Goal: Information Seeking & Learning: Learn about a topic

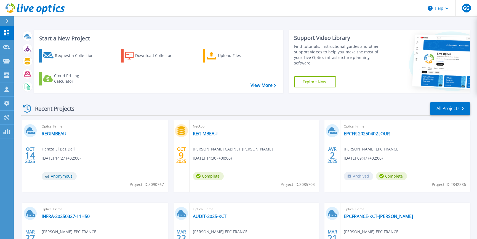
click at [17, 155] on div "OCT 14 2025 Optical Prime REGIMBEAU Hamza El Baz , Dell 10/14/2025, 14:27 (+02:…" at bounding box center [244, 202] width 454 height 165
click at [213, 134] on link "REGIMBEAU" at bounding box center [205, 134] width 25 height 6
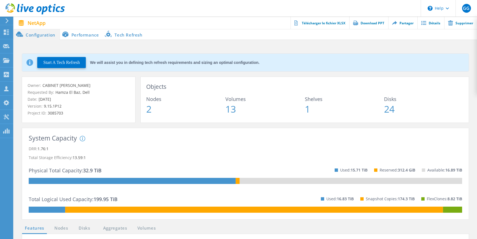
click at [89, 34] on li "Performance" at bounding box center [81, 34] width 43 height 11
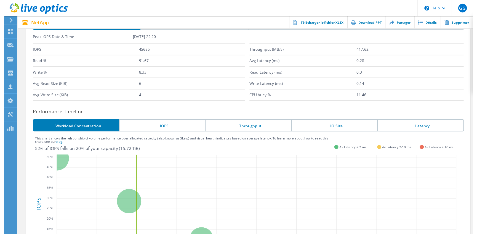
scroll to position [64, 0]
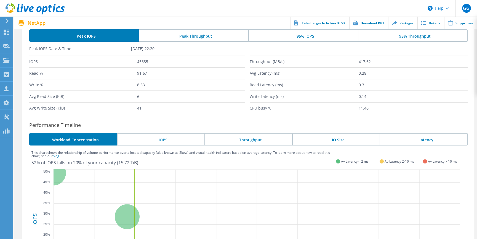
click at [191, 39] on li "Peak Throughput" at bounding box center [194, 35] width 110 height 12
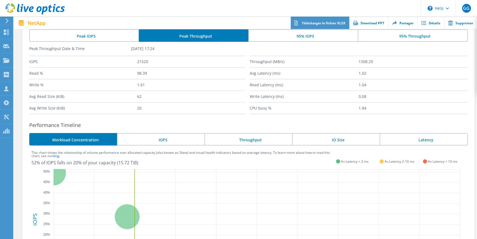
click at [291, 28] on link "Télécharger le fichier XLSX" at bounding box center [320, 23] width 59 height 12
click at [295, 34] on li "95% IOPS" at bounding box center [304, 35] width 110 height 12
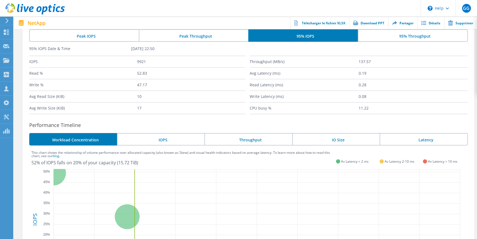
click at [395, 34] on li "95% Throughput" at bounding box center [413, 35] width 110 height 12
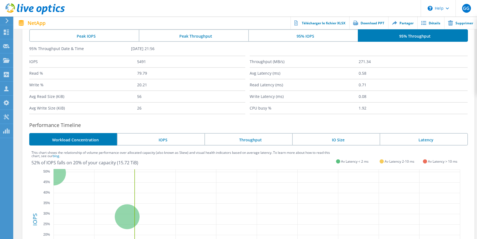
click at [326, 36] on li "95% IOPS" at bounding box center [304, 35] width 110 height 12
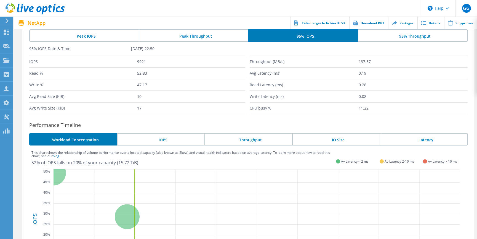
drag, startPoint x: 236, startPoint y: 38, endPoint x: 229, endPoint y: 39, distance: 6.4
click at [234, 38] on li "Peak Throughput" at bounding box center [194, 35] width 110 height 12
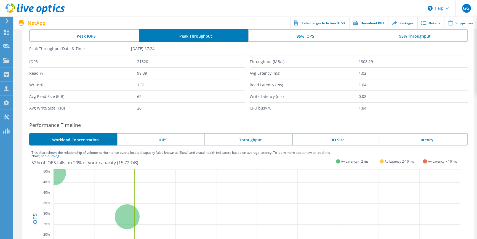
click at [276, 33] on li "95% IOPS" at bounding box center [304, 35] width 110 height 12
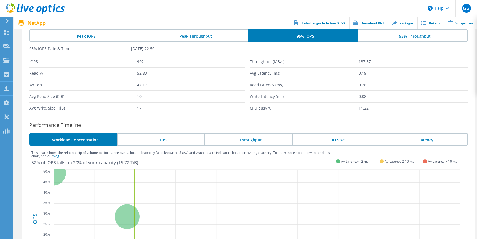
click at [195, 35] on li "Peak Throughput" at bounding box center [194, 35] width 110 height 12
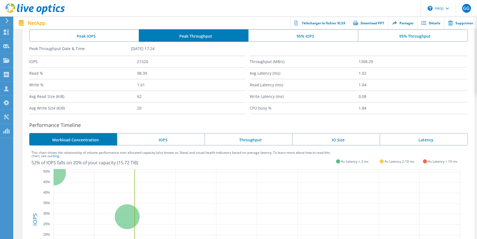
click at [8, 19] on icon at bounding box center [7, 20] width 4 height 5
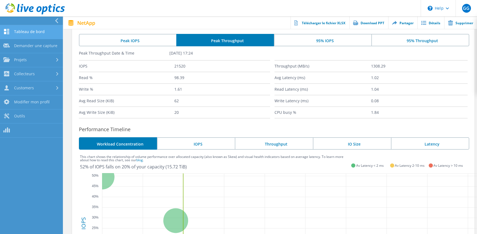
click at [30, 29] on link "Tableau de bord" at bounding box center [31, 32] width 63 height 14
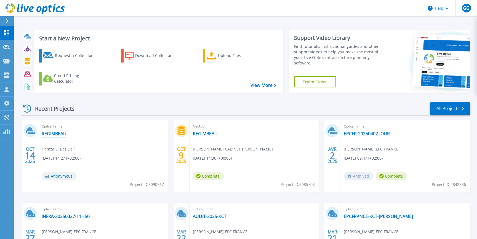
click at [59, 133] on link "REGIMBEAU" at bounding box center [54, 134] width 25 height 6
click at [57, 133] on link "REGIMBEAU" at bounding box center [54, 134] width 25 height 6
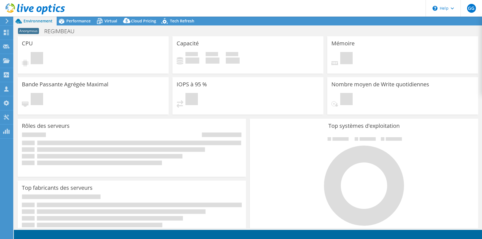
select select "USD"
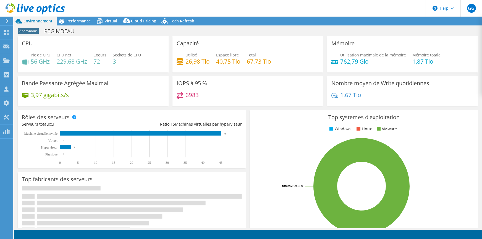
scroll to position [155, 0]
click at [248, 127] on div "Top systèmes d'exploitation Windows Linux VMware 100.0% ESXi 8.0" at bounding box center [364, 176] width 232 height 136
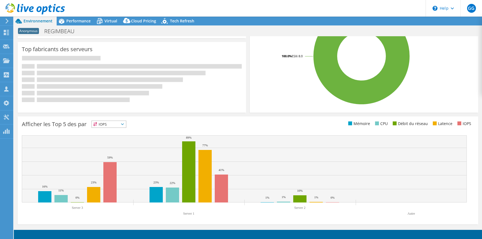
scroll to position [0, 0]
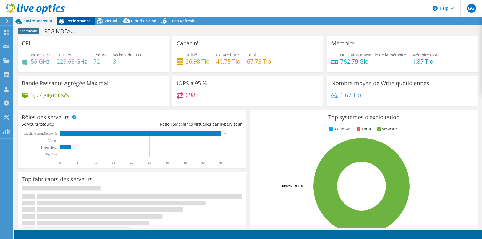
click at [77, 21] on span "Performance" at bounding box center [78, 20] width 24 height 5
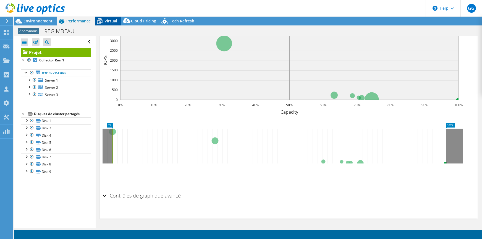
click at [117, 20] on div "Virtual" at bounding box center [108, 21] width 27 height 9
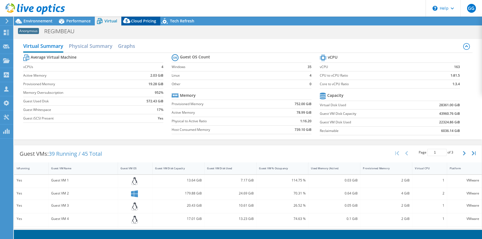
click at [146, 18] on div "Cloud Pricing" at bounding box center [140, 21] width 39 height 9
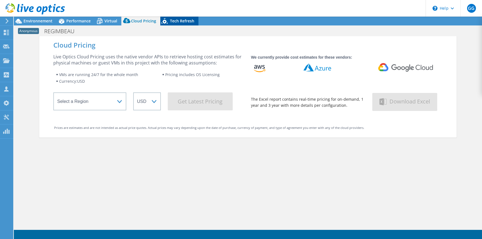
click at [177, 20] on span "Tech Refresh" at bounding box center [182, 20] width 24 height 5
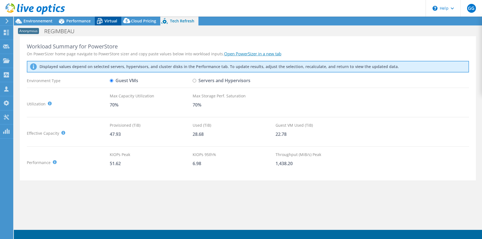
click at [110, 20] on span "Virtual" at bounding box center [110, 20] width 13 height 5
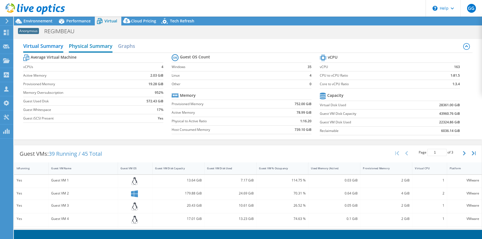
click at [81, 43] on h2 "Physical Summary" at bounding box center [91, 46] width 44 height 12
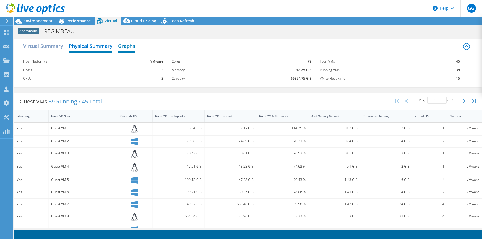
click at [128, 43] on h2 "Graphs" at bounding box center [126, 46] width 17 height 12
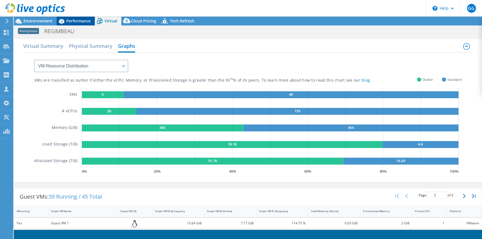
click at [66, 23] on span "Performance" at bounding box center [78, 20] width 24 height 5
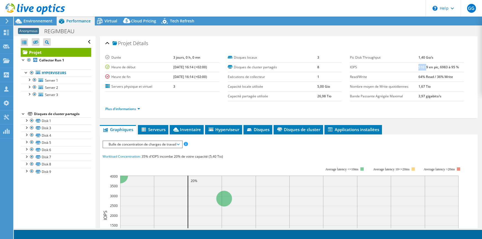
drag, startPoint x: 423, startPoint y: 69, endPoint x: 416, endPoint y: 67, distance: 8.0
click at [418, 67] on b "51619 en pic, 6983 à 95 %" at bounding box center [438, 67] width 40 height 5
drag, startPoint x: 415, startPoint y: 67, endPoint x: 458, endPoint y: 68, distance: 42.5
click at [458, 68] on td "51619 en pic, 6983 à 95 %" at bounding box center [440, 67] width 45 height 10
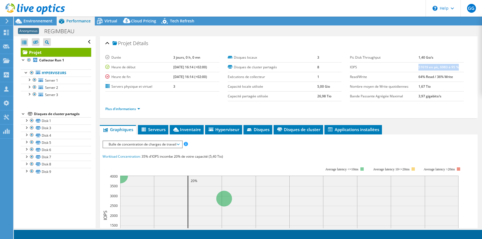
click at [458, 68] on td "51619 en pic, 6983 à 95 %" at bounding box center [440, 67] width 45 height 10
drag, startPoint x: 456, startPoint y: 67, endPoint x: 421, endPoint y: 66, distance: 35.7
click at [421, 66] on td "51619 en pic, 6983 à 95 %" at bounding box center [440, 67] width 45 height 10
click at [421, 66] on b "51619 en pic, 6983 à 95 %" at bounding box center [438, 67] width 40 height 5
click at [172, 143] on span "Bulle de concentration de charges de travail" at bounding box center [142, 144] width 73 height 7
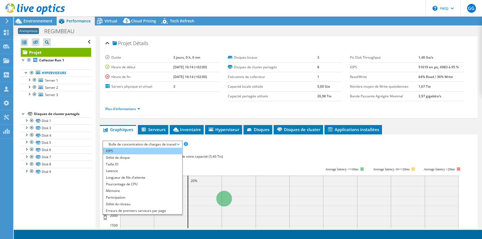
click at [152, 149] on li "IOPS" at bounding box center [142, 150] width 79 height 7
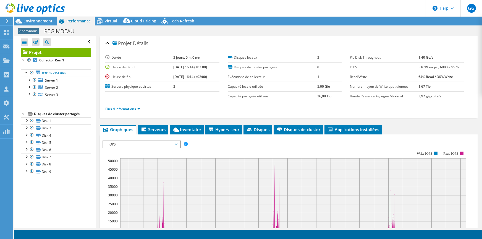
scroll to position [83, 0]
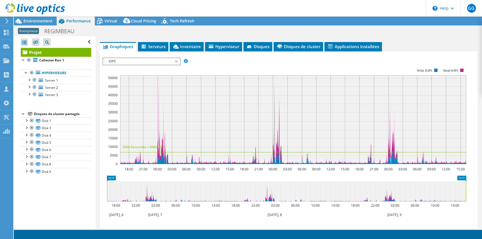
click at [175, 62] on span "IOPS" at bounding box center [141, 61] width 71 height 7
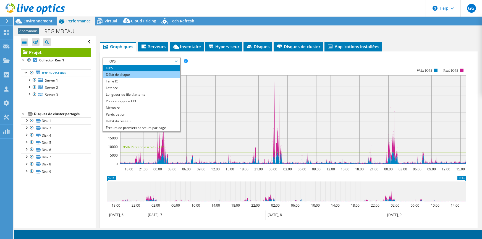
click at [117, 76] on li "Débit de disque" at bounding box center [141, 74] width 76 height 7
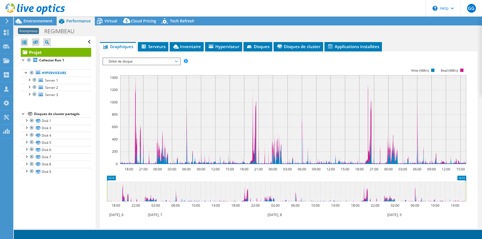
click at [176, 62] on span "Débit de disque" at bounding box center [141, 61] width 71 height 7
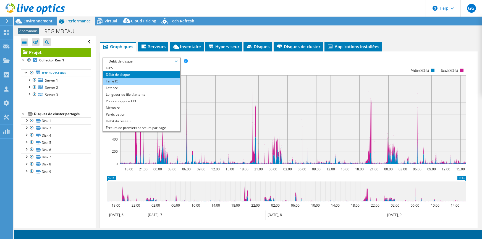
click at [139, 81] on li "Taille IO" at bounding box center [141, 81] width 76 height 7
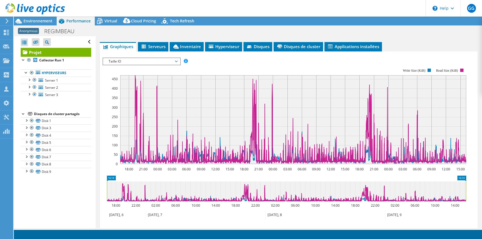
click at [172, 61] on span "Taille IO" at bounding box center [141, 61] width 71 height 7
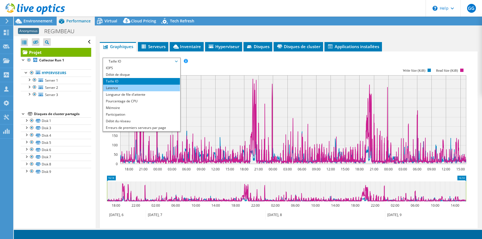
click at [137, 86] on li "Latence" at bounding box center [141, 88] width 76 height 7
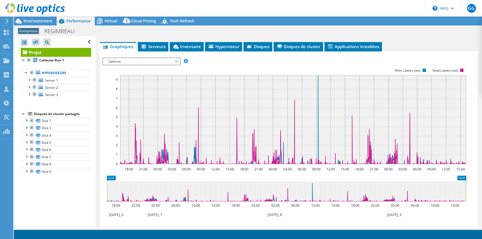
click at [171, 62] on span "Latence" at bounding box center [141, 61] width 71 height 7
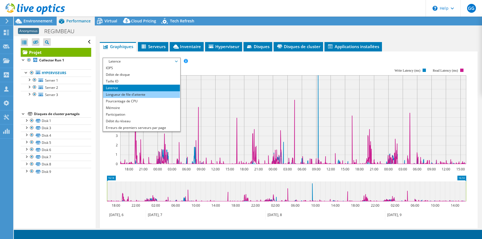
click at [143, 92] on li "Longueur de file d'attente" at bounding box center [141, 94] width 76 height 7
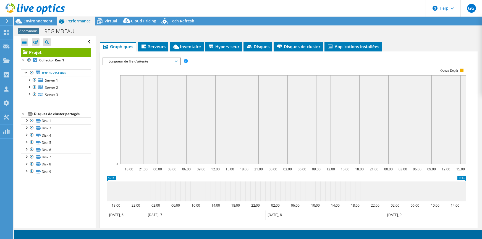
drag, startPoint x: 152, startPoint y: 62, endPoint x: 151, endPoint y: 65, distance: 3.1
click at [152, 62] on span "Longueur de file d'attente" at bounding box center [141, 61] width 71 height 7
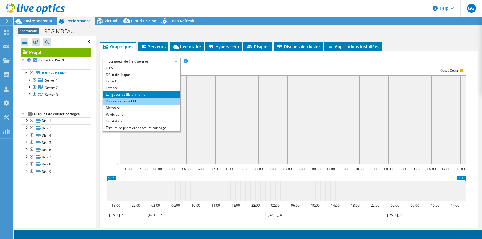
click at [133, 100] on li "Pourcentage de CPU" at bounding box center [141, 101] width 76 height 7
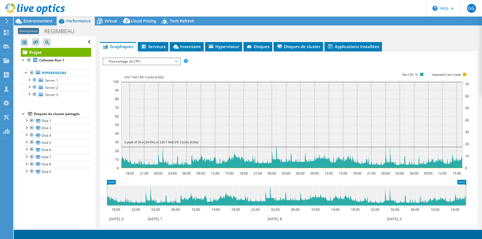
click at [153, 64] on span "Pourcentage de CPU" at bounding box center [141, 61] width 71 height 7
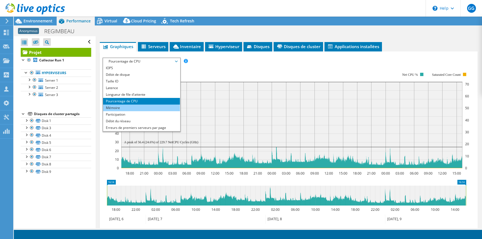
click at [145, 105] on li "Mémoire" at bounding box center [141, 107] width 76 height 7
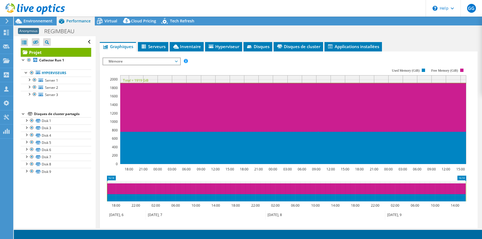
click at [155, 60] on span "Mémoire" at bounding box center [141, 61] width 71 height 7
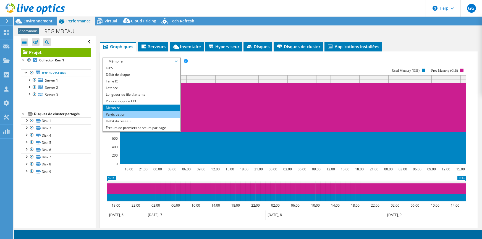
click at [139, 113] on li "Participation" at bounding box center [141, 114] width 76 height 7
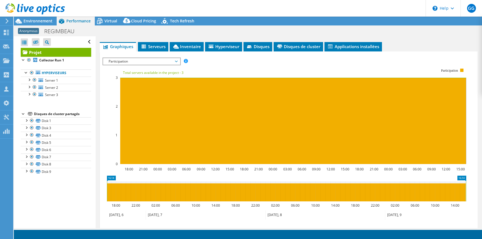
click at [148, 60] on span "Participation" at bounding box center [141, 61] width 71 height 7
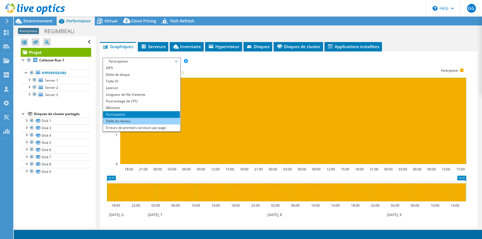
click at [128, 118] on li "Débit du réseau" at bounding box center [141, 121] width 76 height 7
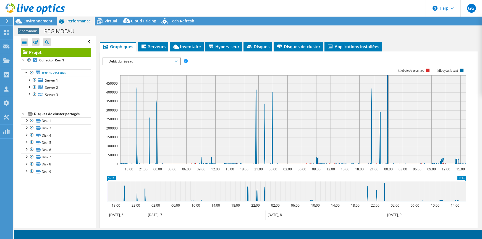
click at [147, 62] on span "Débit du réseau" at bounding box center [141, 61] width 71 height 7
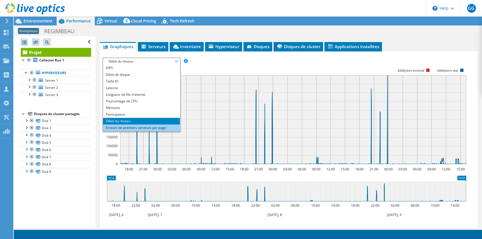
click at [136, 126] on li "Erreurs de premiers serveurs par page" at bounding box center [141, 127] width 76 height 7
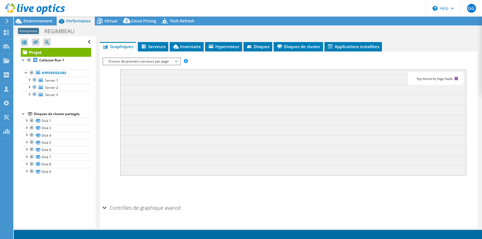
click at [143, 60] on span "Erreurs de premiers serveurs par page" at bounding box center [141, 61] width 71 height 7
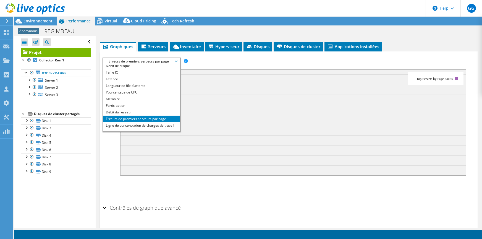
scroll to position [0, 0]
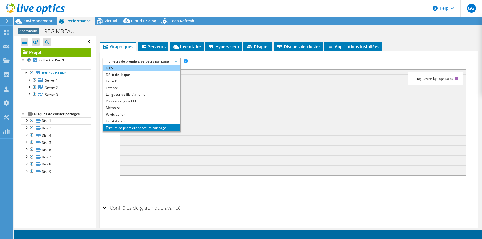
click at [128, 68] on li "IOPS" at bounding box center [141, 68] width 76 height 7
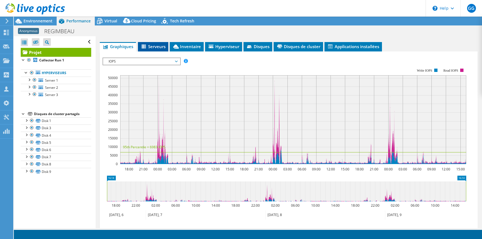
click at [151, 44] on span "Serveurs" at bounding box center [153, 47] width 25 height 6
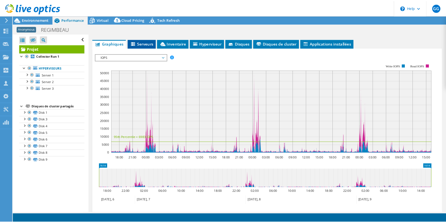
scroll to position [45, 0]
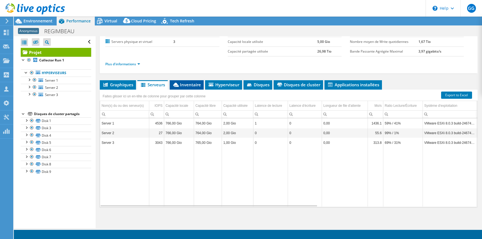
click at [180, 83] on span "Inventaire" at bounding box center [186, 85] width 28 height 6
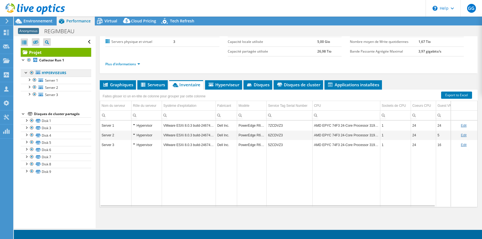
click at [53, 70] on link "Hyperviseurs" at bounding box center [56, 72] width 70 height 7
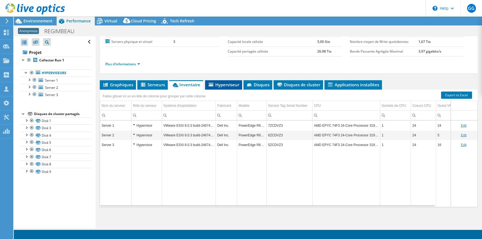
click at [224, 87] on li "Hyperviseur" at bounding box center [223, 84] width 37 height 9
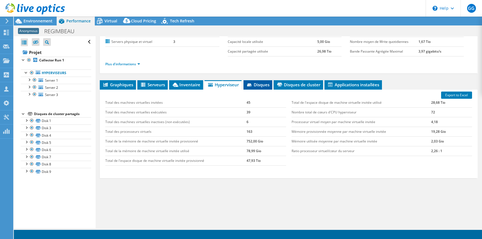
click at [252, 85] on icon at bounding box center [250, 85] width 6 height 4
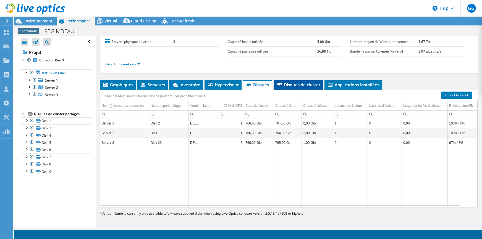
click at [298, 83] on span "Disques de cluster" at bounding box center [298, 85] width 44 height 6
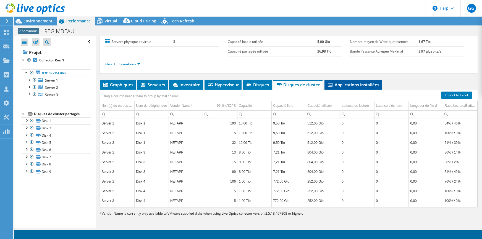
click at [353, 85] on span "Applications installées" at bounding box center [353, 85] width 52 height 6
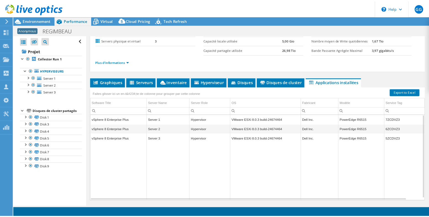
scroll to position [75, 0]
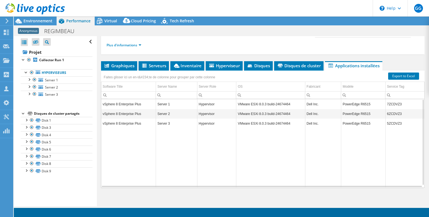
click at [263, 45] on ul "Plus d'informations" at bounding box center [263, 44] width 313 height 7
click at [6, 17] on div at bounding box center [32, 9] width 65 height 19
click at [9, 19] on icon at bounding box center [7, 21] width 4 height 5
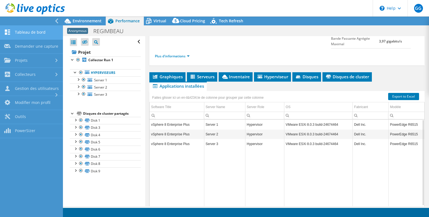
click at [36, 30] on link "Tableau de bord" at bounding box center [31, 33] width 63 height 14
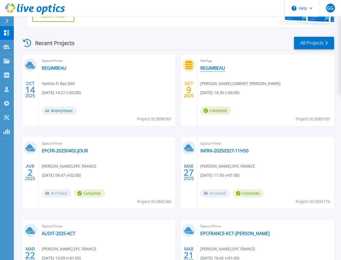
scroll to position [138, 0]
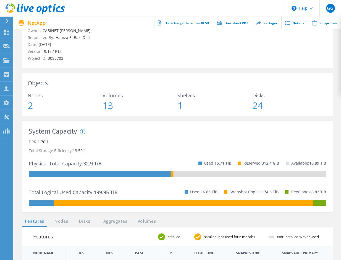
scroll to position [55, 0]
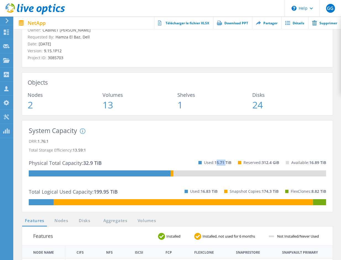
drag, startPoint x: 215, startPoint y: 161, endPoint x: 225, endPoint y: 161, distance: 9.7
click at [225, 161] on span "15.71 TiB" at bounding box center [222, 162] width 17 height 5
drag, startPoint x: 225, startPoint y: 161, endPoint x: 181, endPoint y: 143, distance: 47.0
click at [181, 143] on p "DRR: 1.76:1" at bounding box center [177, 141] width 297 height 9
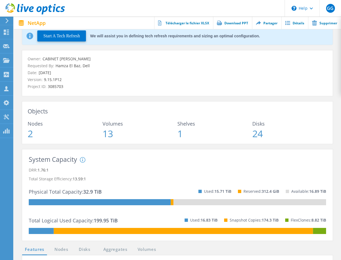
scroll to position [0, 0]
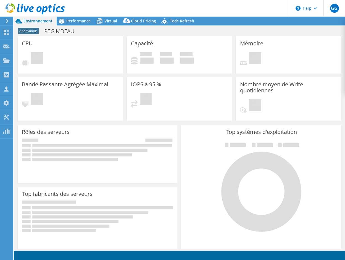
select select "USD"
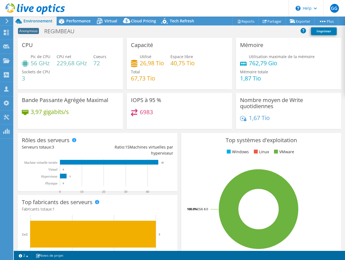
click at [96, 34] on div "Anonymous [GEOGRAPHIC_DATA] Imprimer" at bounding box center [179, 31] width 331 height 10
click at [181, 34] on div "Anonymous [GEOGRAPHIC_DATA] Imprimer" at bounding box center [179, 31] width 331 height 10
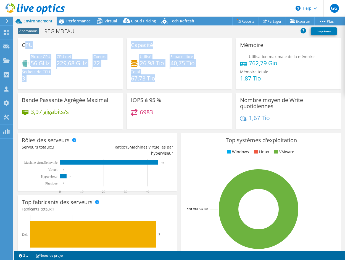
drag, startPoint x: 163, startPoint y: 79, endPoint x: 24, endPoint y: 46, distance: 142.9
click at [24, 46] on div "CPU Pic de CPU 56 GHz CPU net 229,68 GHz Coeurs 72 Sockets de CPU 3 Capacité Ut…" at bounding box center [179, 85] width 327 height 94
click at [24, 46] on h3 "CPU" at bounding box center [27, 45] width 11 height 6
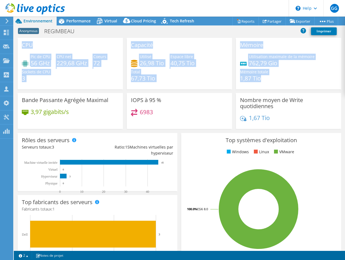
drag, startPoint x: 21, startPoint y: 45, endPoint x: 272, endPoint y: 77, distance: 252.8
click at [272, 77] on div "CPU Pic de CPU 56 GHz CPU net 229,68 GHz Coeurs 72 Sockets de CPU 3 Capacité Ut…" at bounding box center [179, 85] width 327 height 94
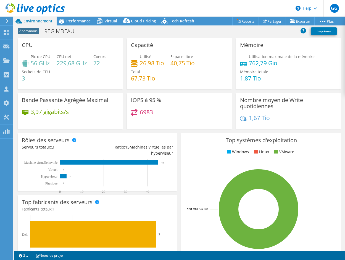
drag, startPoint x: 272, startPoint y: 77, endPoint x: 285, endPoint y: 122, distance: 46.6
click at [285, 122] on div "1,67 Tio" at bounding box center [288, 121] width 97 height 12
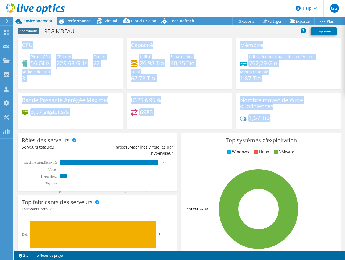
drag, startPoint x: 281, startPoint y: 120, endPoint x: 22, endPoint y: 44, distance: 270.0
click at [22, 44] on div "CPU Pic de CPU 56 GHz CPU net 229,68 GHz Coeurs 72 Sockets de CPU 3 Capacité Ut…" at bounding box center [179, 85] width 327 height 94
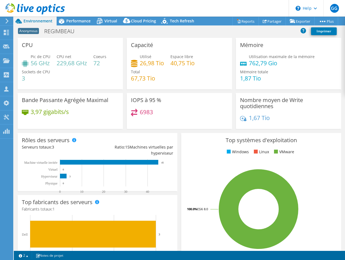
click at [22, 44] on div "CPU Pic de CPU 56 GHz CPU net 229,68 GHz Coeurs 72 Sockets de CPU 3" at bounding box center [70, 63] width 105 height 51
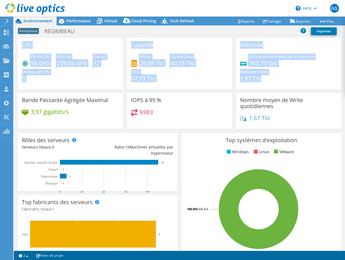
drag, startPoint x: 26, startPoint y: 44, endPoint x: 265, endPoint y: 78, distance: 241.0
click at [265, 78] on div "CPU Pic de CPU 56 GHz CPU net 229,68 GHz Coeurs 72 Sockets de CPU 3 Capacité Ut…" at bounding box center [179, 85] width 327 height 94
click at [265, 78] on h4 "1,87 Tio" at bounding box center [254, 78] width 28 height 6
drag, startPoint x: 267, startPoint y: 79, endPoint x: 22, endPoint y: 45, distance: 247.0
click at [22, 45] on div "CPU Pic de CPU 56 GHz CPU net 229,68 GHz Coeurs 72 Sockets de CPU 3 Capacité Ut…" at bounding box center [179, 85] width 327 height 94
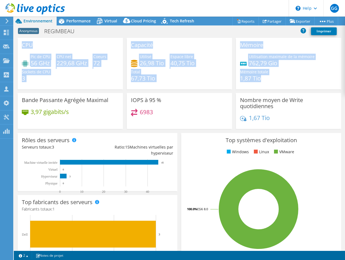
click at [22, 45] on h3 "CPU" at bounding box center [27, 45] width 11 height 6
drag, startPoint x: 22, startPoint y: 45, endPoint x: 269, endPoint y: 81, distance: 249.5
click at [269, 81] on div "CPU Pic de CPU 56 GHz CPU net 229,68 GHz Coeurs 72 Sockets de CPU 3 Capacité Ut…" at bounding box center [179, 85] width 327 height 94
click at [269, 81] on div "Utilisation maximale de la mémoire 762,79 Gio Mémoire totale 1,87 Tio" at bounding box center [288, 70] width 97 height 33
drag, startPoint x: 269, startPoint y: 81, endPoint x: 26, endPoint y: 45, distance: 245.9
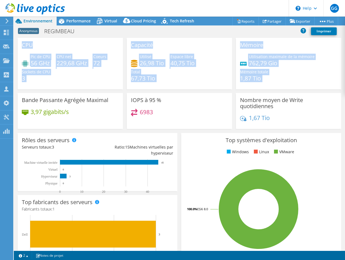
click at [26, 45] on div "CPU Pic de CPU 56 GHz CPU net 229,68 GHz Coeurs 72 Sockets de CPU 3 Capacité Ut…" at bounding box center [179, 85] width 327 height 94
click at [26, 45] on h3 "CPU" at bounding box center [27, 45] width 11 height 6
drag, startPoint x: 22, startPoint y: 45, endPoint x: 274, endPoint y: 79, distance: 254.4
click at [274, 79] on div "CPU Pic de CPU 56 GHz CPU net 229,68 GHz Coeurs 72 Sockets de CPU 3 Capacité Ut…" at bounding box center [179, 85] width 327 height 94
click at [219, 81] on div "Utilisé 26,98 Tio Espace libre 40,75 Tio Total 67,73 Tio" at bounding box center [179, 70] width 97 height 33
